Goal: Navigation & Orientation: Find specific page/section

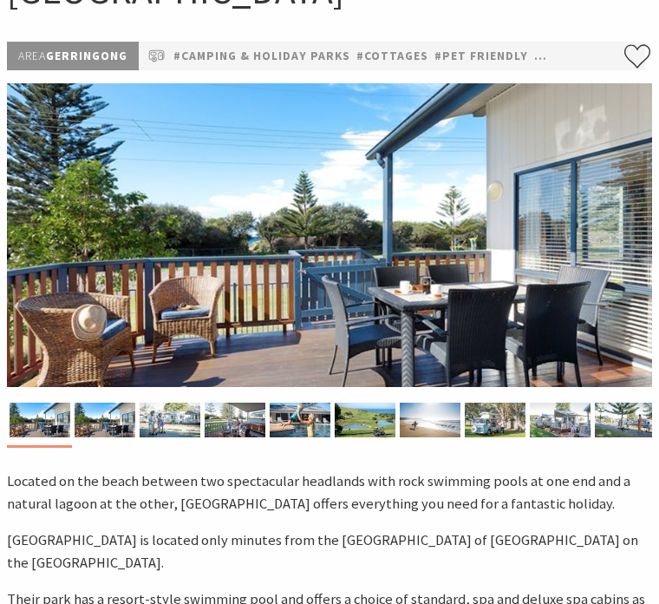
scroll to position [167, 0]
click at [425, 409] on img at bounding box center [430, 420] width 61 height 35
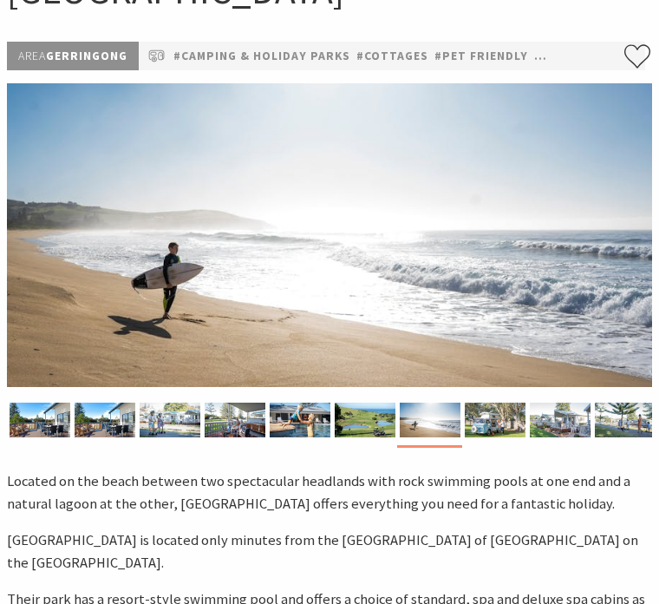
click at [361, 413] on img at bounding box center [365, 420] width 61 height 35
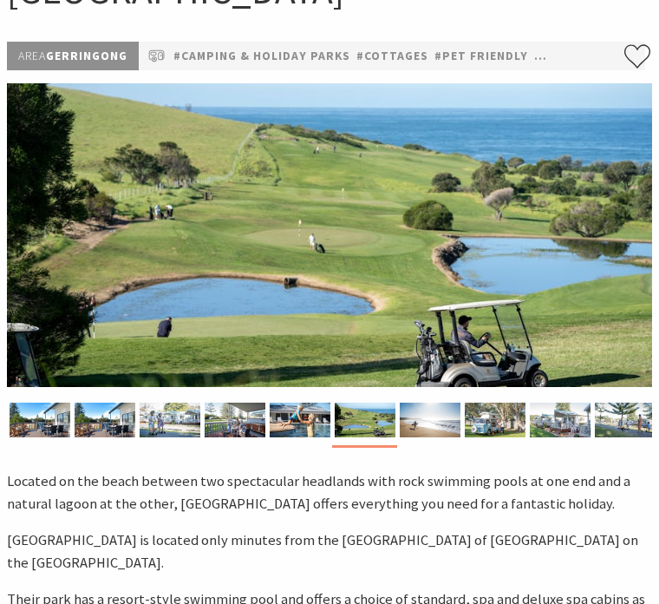
click at [413, 416] on img at bounding box center [430, 420] width 61 height 35
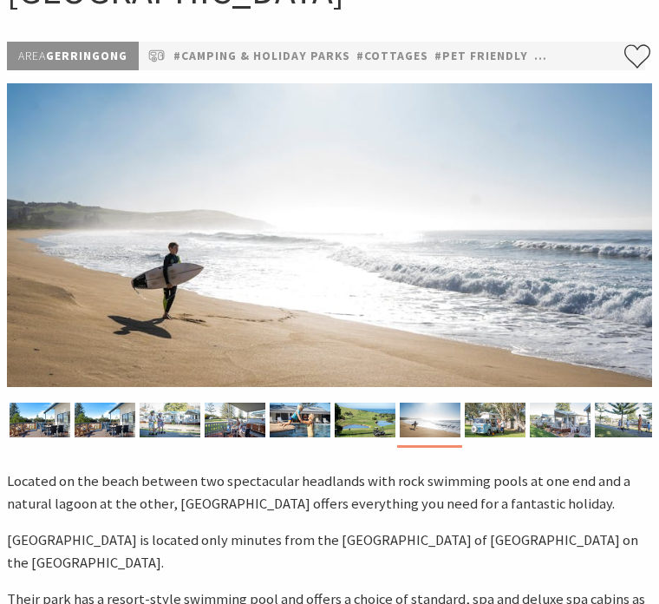
click at [514, 390] on div at bounding box center [329, 238] width 645 height 311
click at [505, 403] on img at bounding box center [495, 420] width 61 height 35
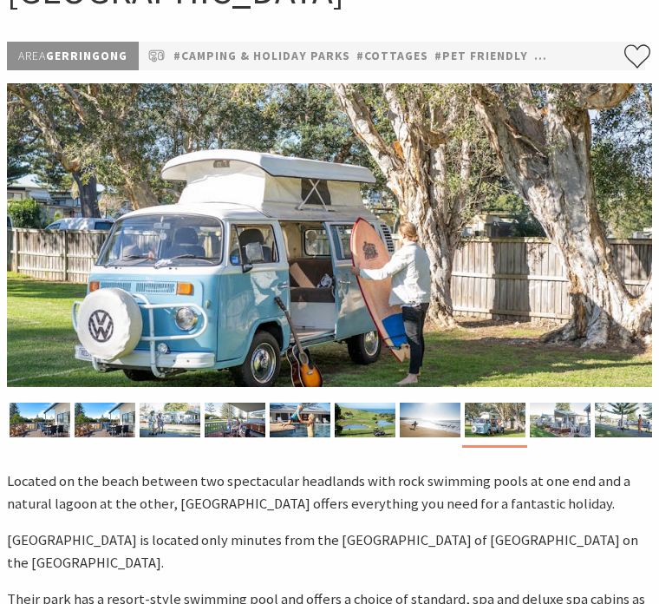
click at [560, 391] on div at bounding box center [329, 238] width 645 height 311
click at [561, 409] on img at bounding box center [560, 420] width 61 height 35
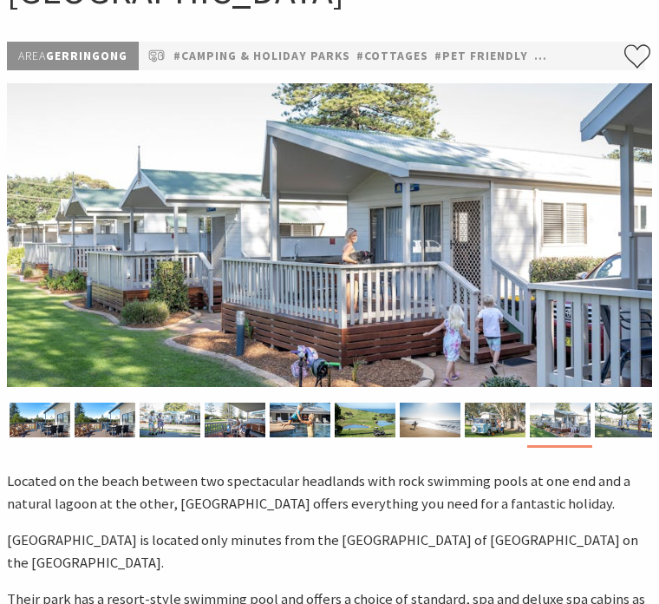
click at [599, 410] on img at bounding box center [625, 420] width 61 height 35
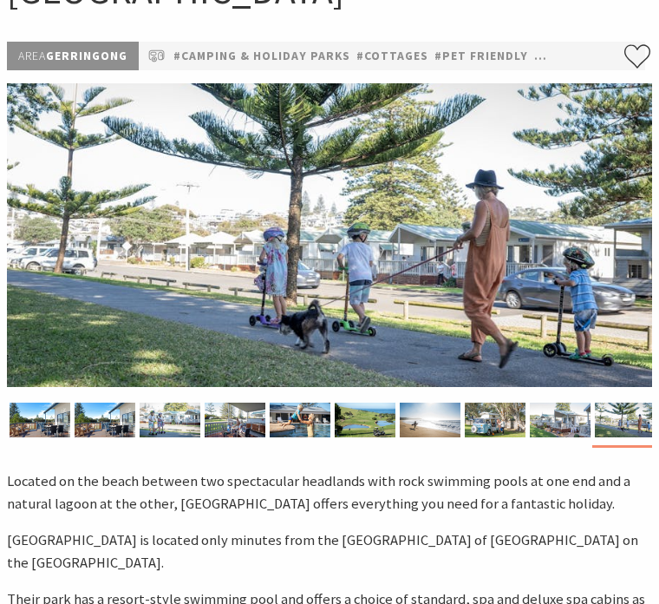
click at [219, 413] on img at bounding box center [235, 420] width 61 height 35
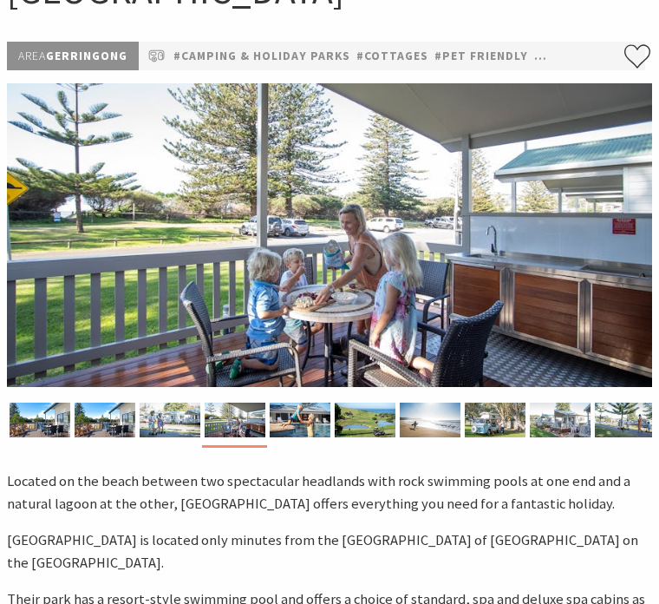
click at [215, 415] on img at bounding box center [235, 420] width 61 height 35
click at [191, 418] on img at bounding box center [170, 420] width 61 height 35
click at [191, 423] on img at bounding box center [170, 420] width 61 height 35
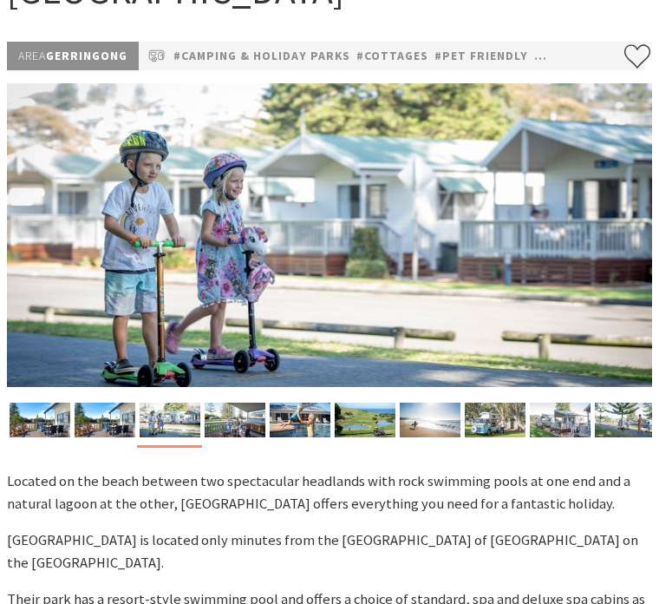
click at [115, 417] on img at bounding box center [105, 420] width 61 height 35
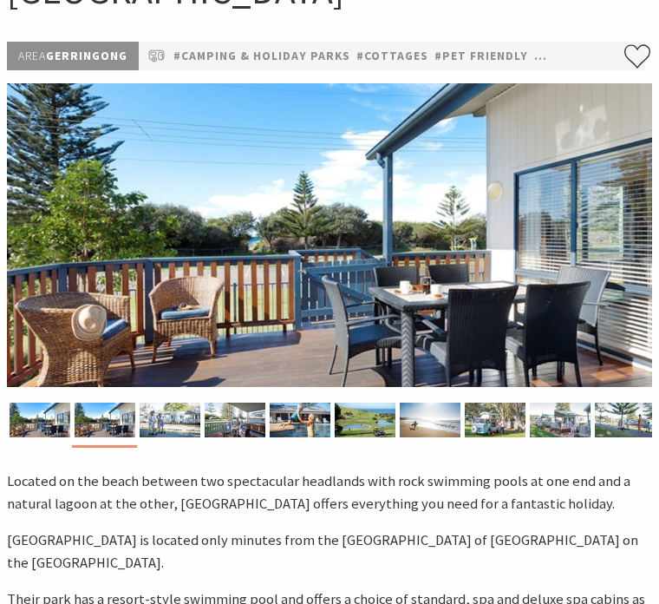
click at [75, 422] on img at bounding box center [105, 420] width 61 height 35
click at [64, 420] on img at bounding box center [40, 420] width 61 height 35
click at [287, 414] on img at bounding box center [300, 420] width 61 height 35
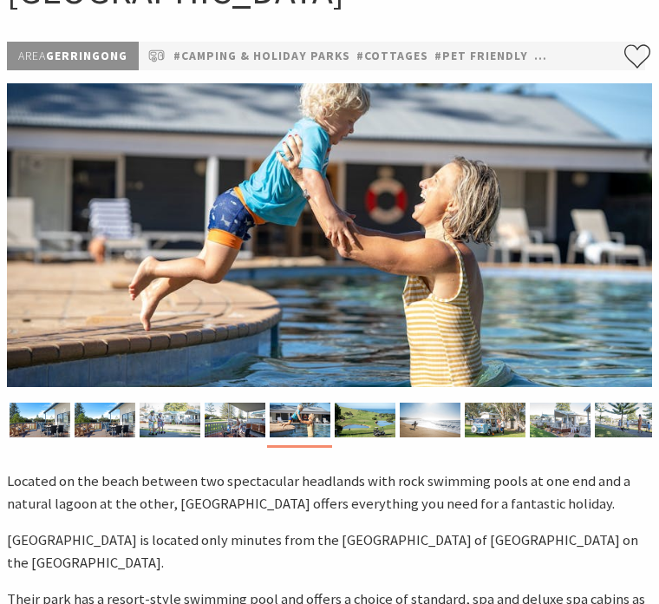
click at [408, 412] on img at bounding box center [430, 420] width 61 height 35
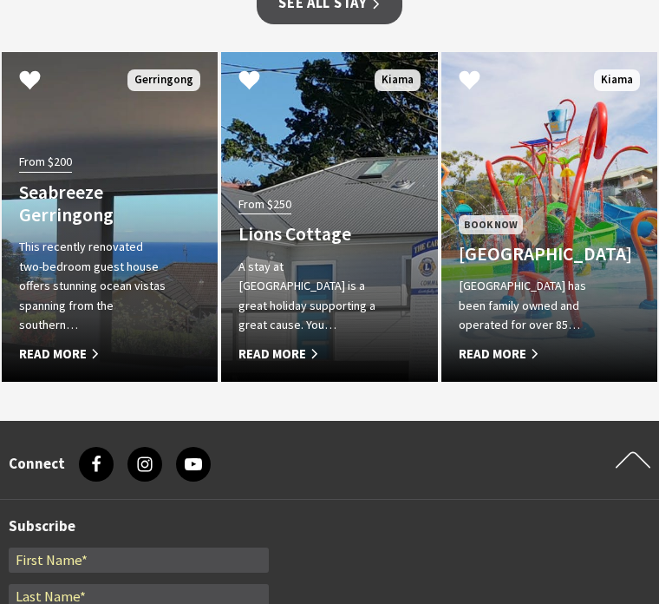
scroll to position [2395, 0]
click at [198, 297] on link "From $200 Seabreeze Gerringong This recently renovated two-bedroom guest house …" at bounding box center [110, 217] width 216 height 330
